Goal: Navigation & Orientation: Find specific page/section

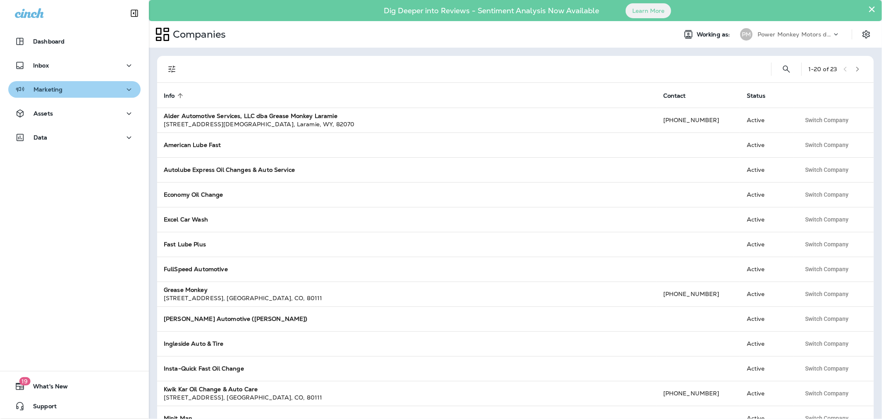
click at [84, 90] on div "Marketing" at bounding box center [74, 89] width 119 height 10
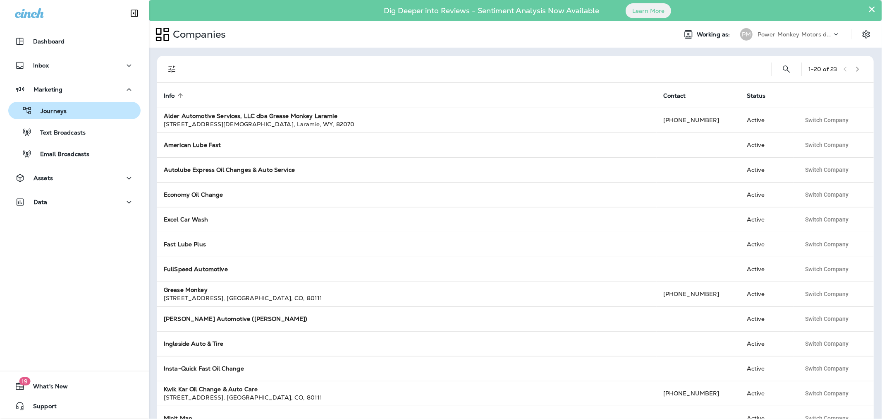
click at [78, 116] on div "Journeys" at bounding box center [75, 110] width 126 height 12
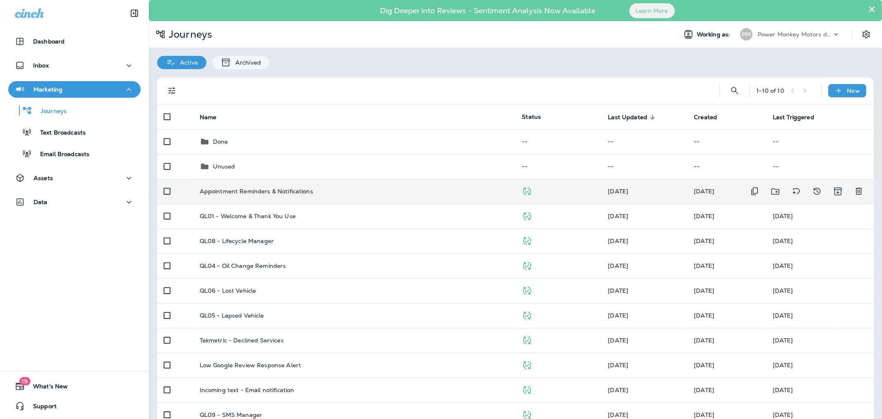
click at [245, 189] on p "Appointment Reminders & Notifications" at bounding box center [256, 191] width 113 height 7
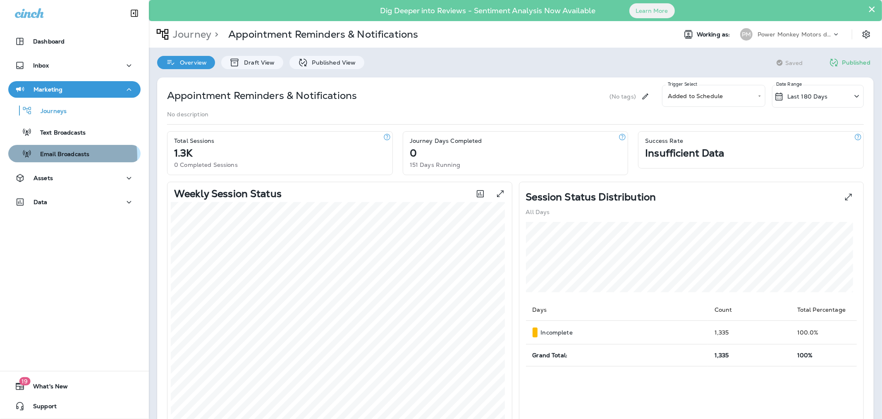
click at [60, 156] on p "Email Broadcasts" at bounding box center [60, 155] width 57 height 8
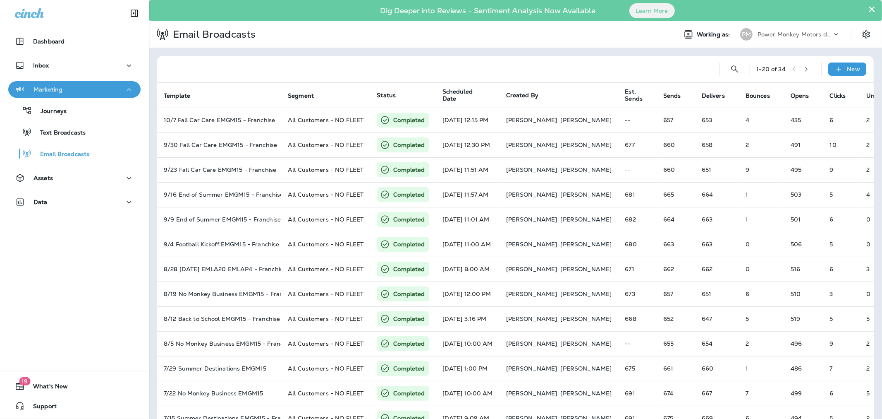
click at [77, 95] on button "Marketing" at bounding box center [74, 89] width 132 height 17
click at [73, 91] on div "Marketing" at bounding box center [74, 89] width 119 height 10
click at [64, 108] on p "Journeys" at bounding box center [49, 112] width 34 height 8
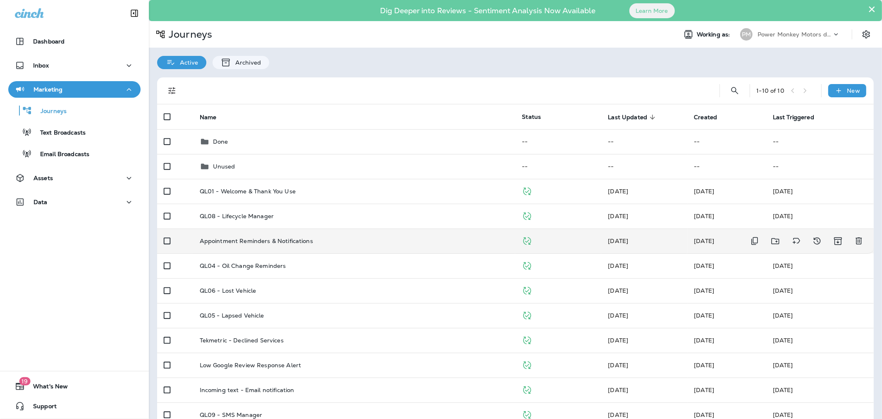
click at [260, 241] on p "Appointment Reminders & Notifications" at bounding box center [256, 240] width 113 height 7
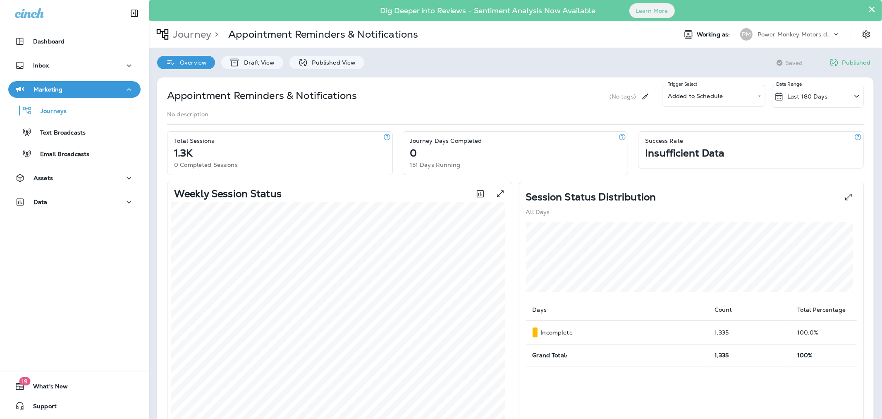
click at [788, 31] on p "Power Monkey Motors dba Grease Monkey 1120" at bounding box center [795, 34] width 74 height 7
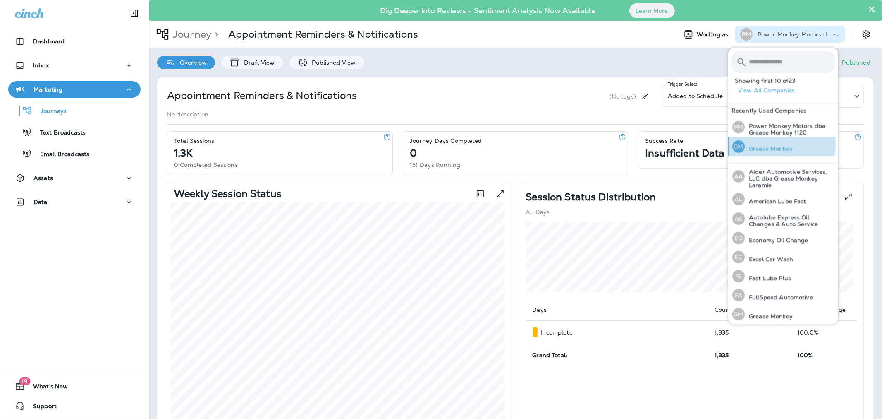
click at [771, 145] on p "Grease Monkey" at bounding box center [769, 148] width 48 height 7
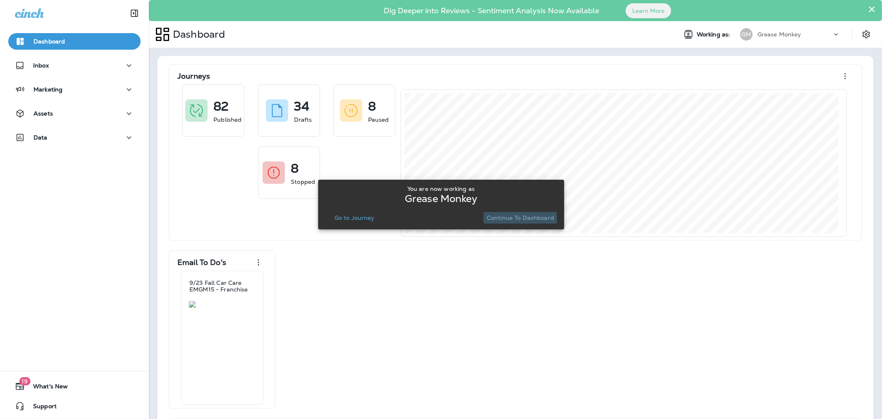
click at [520, 219] on p "Continue to Dashboard" at bounding box center [520, 217] width 67 height 7
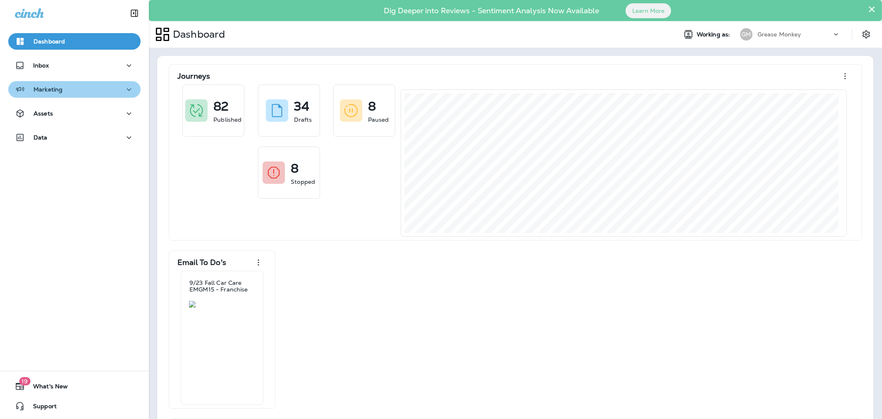
click at [83, 90] on div "Marketing" at bounding box center [74, 89] width 119 height 10
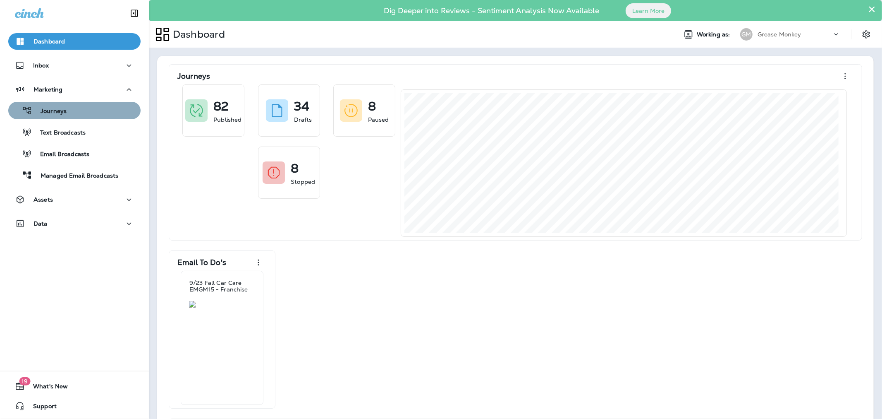
click at [75, 110] on div "Journeys" at bounding box center [75, 110] width 126 height 12
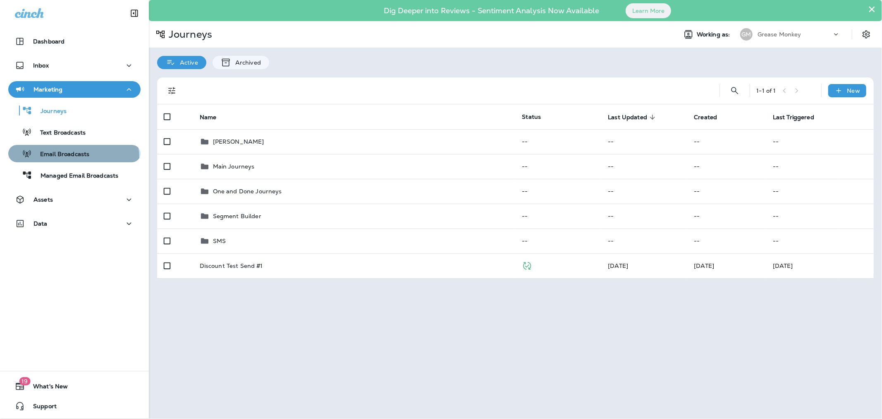
click at [73, 158] on div "Email Broadcasts" at bounding box center [51, 153] width 78 height 12
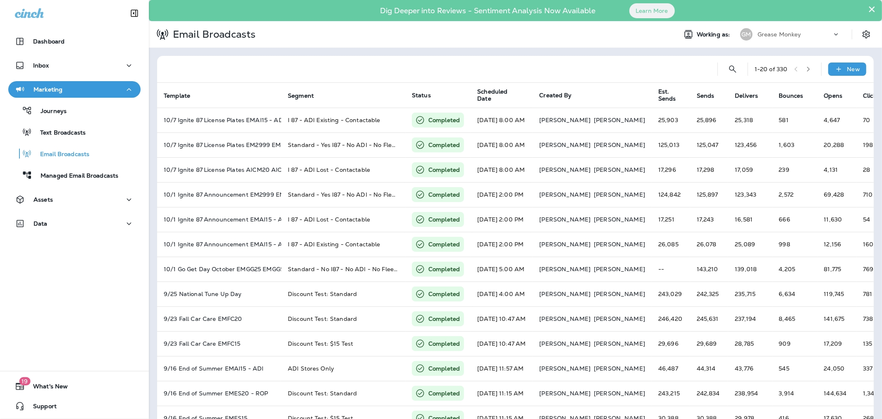
click at [70, 189] on div "Dashboard Inbox Marketing Journeys Text Broadcasts Email Broadcasts Managed Ema…" at bounding box center [74, 134] width 149 height 218
click at [65, 201] on div "Assets" at bounding box center [74, 199] width 119 height 10
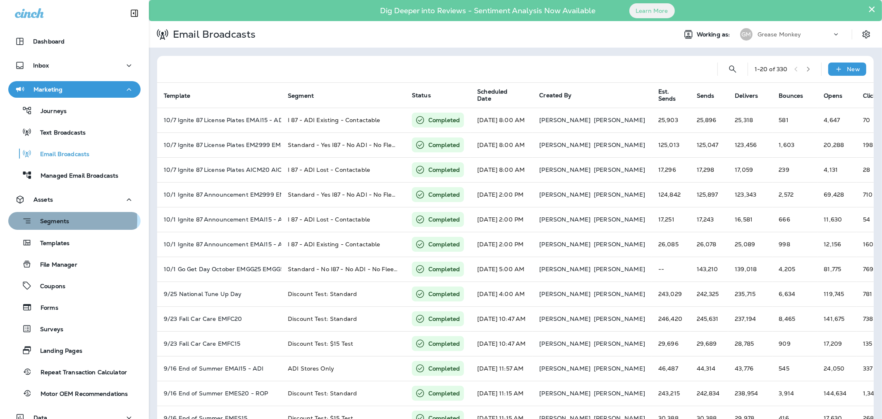
click at [67, 220] on p "Segments" at bounding box center [50, 222] width 37 height 8
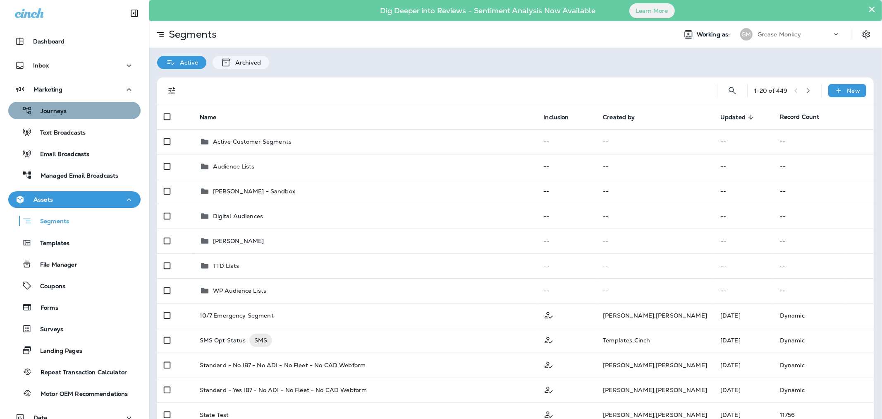
click at [75, 108] on div "Journeys" at bounding box center [75, 110] width 126 height 12
